Goal: Task Accomplishment & Management: Manage account settings

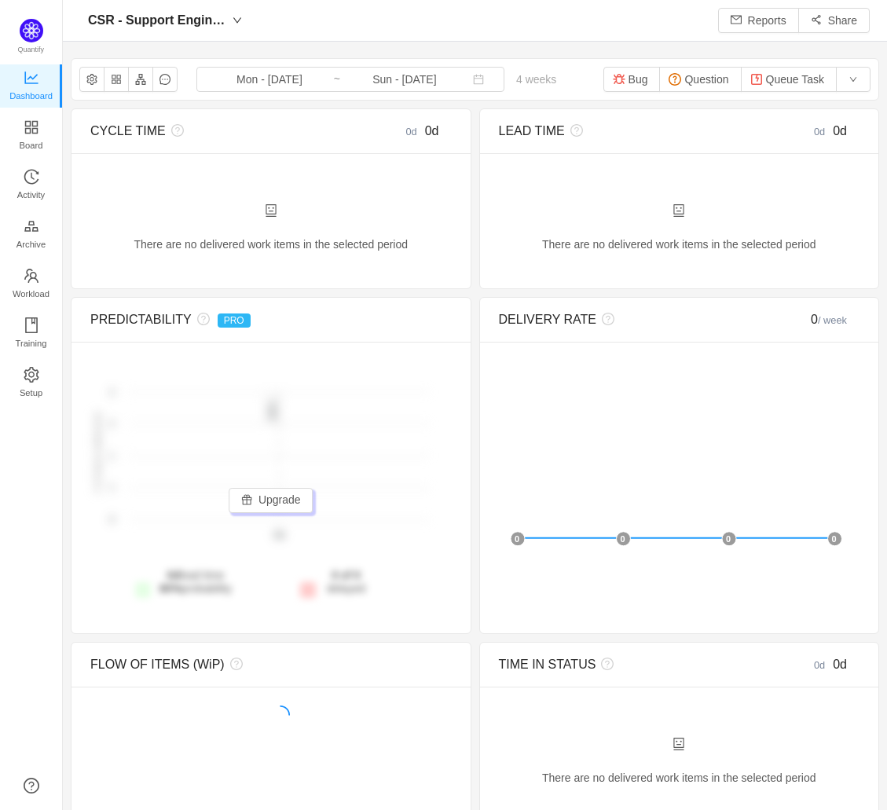
scroll to position [786, 789]
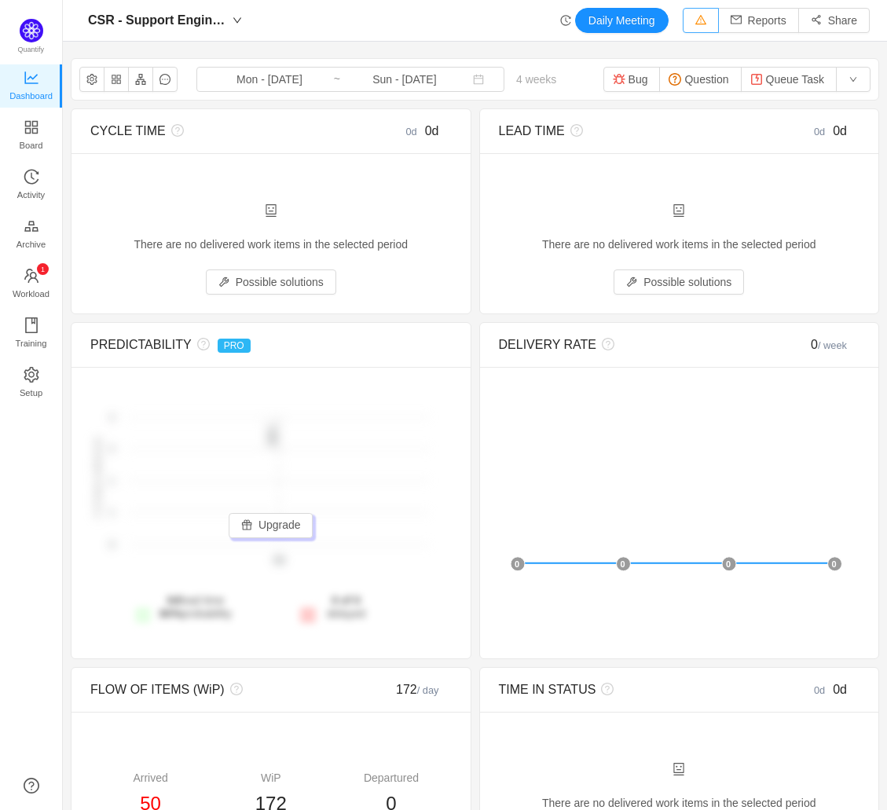
click at [687, 24] on button "button" at bounding box center [701, 20] width 36 height 25
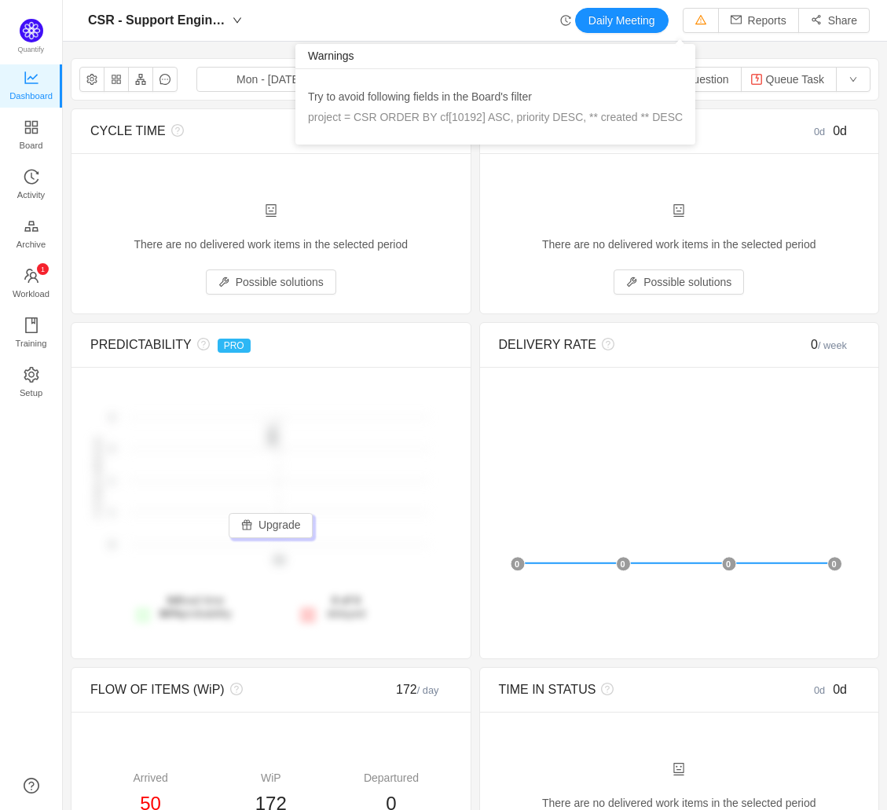
click at [518, 108] on div "project = CSR ORDER BY cf[10192] ASC, priority DESC, ** created ** DESC" at bounding box center [495, 116] width 375 height 17
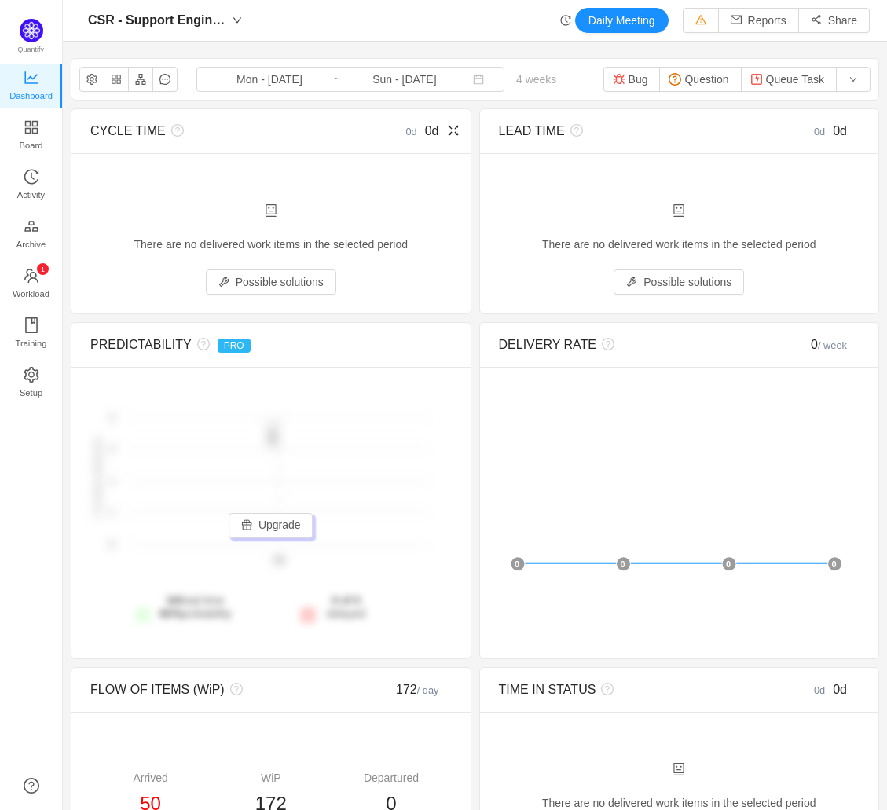
click at [242, 247] on div "There are no delivered work items in the selected period Possible solutions" at bounding box center [270, 248] width 361 height 91
click at [31, 376] on icon "icon: setting" at bounding box center [31, 374] width 15 height 16
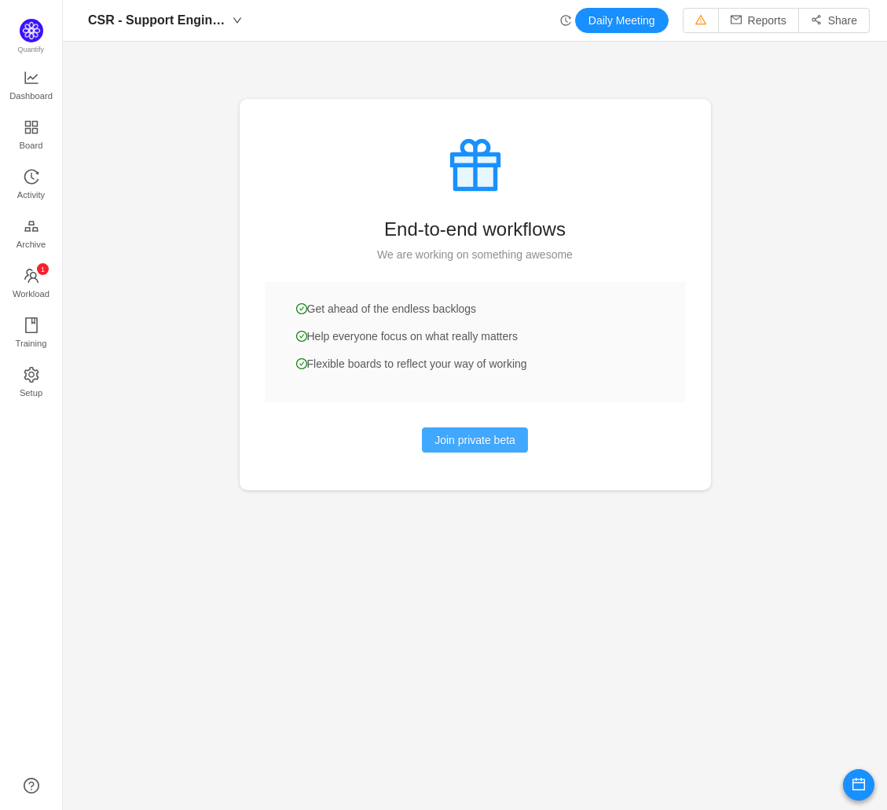
click at [450, 447] on button "Join private beta" at bounding box center [475, 439] width 106 height 25
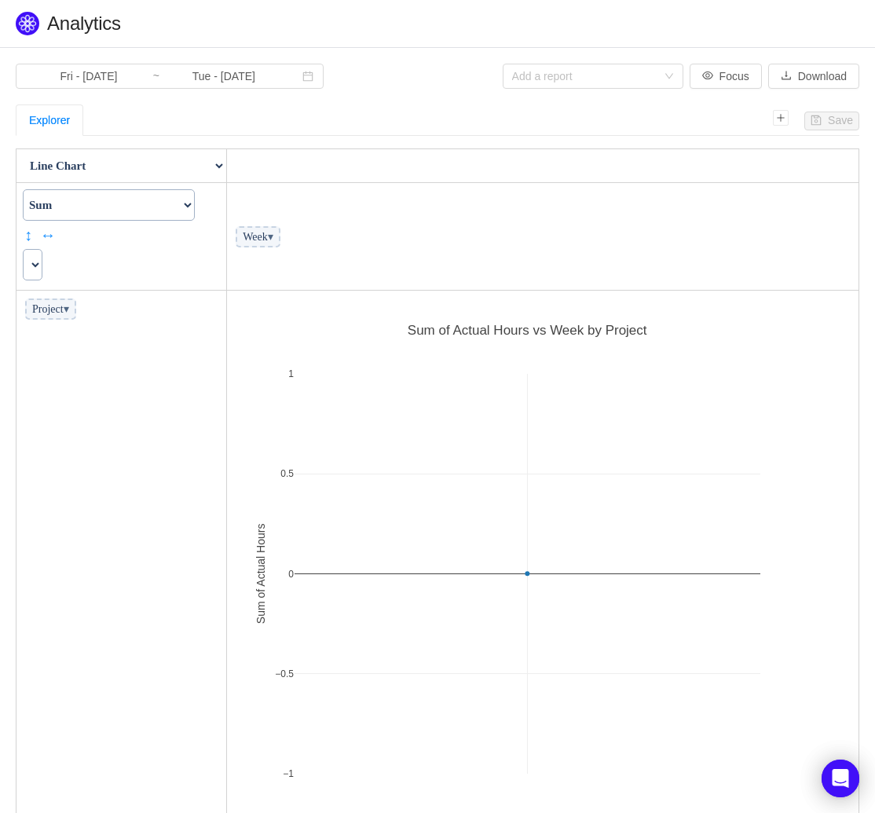
scroll to position [541, 602]
